Goal: Task Accomplishment & Management: Use online tool/utility

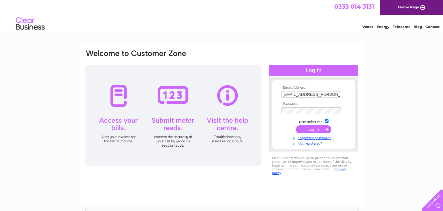
click at [314, 129] on input "submit" at bounding box center [313, 129] width 35 height 8
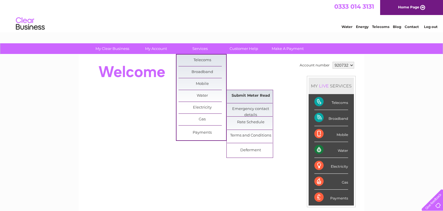
click at [256, 101] on link "Submit Meter Read" at bounding box center [251, 96] width 48 height 12
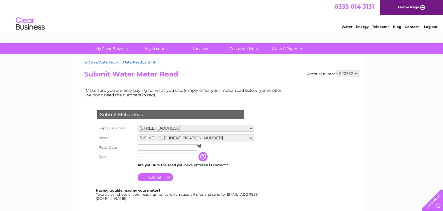
click at [156, 147] on input "text" at bounding box center [167, 147] width 59 height 6
click at [198, 147] on img at bounding box center [199, 146] width 4 height 5
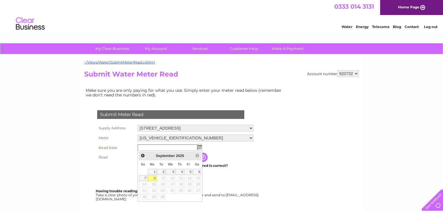
click at [154, 178] on link "8" at bounding box center [152, 178] width 9 height 6
type input "2025/09/08"
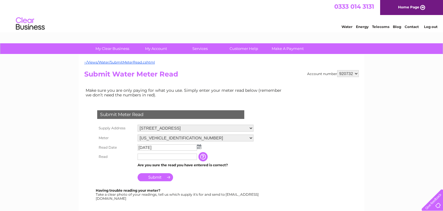
click at [161, 157] on input "text" at bounding box center [167, 156] width 59 height 6
type input "00663"
click at [160, 180] on input "Submit" at bounding box center [155, 178] width 35 height 8
